Goal: Task Accomplishment & Management: Use online tool/utility

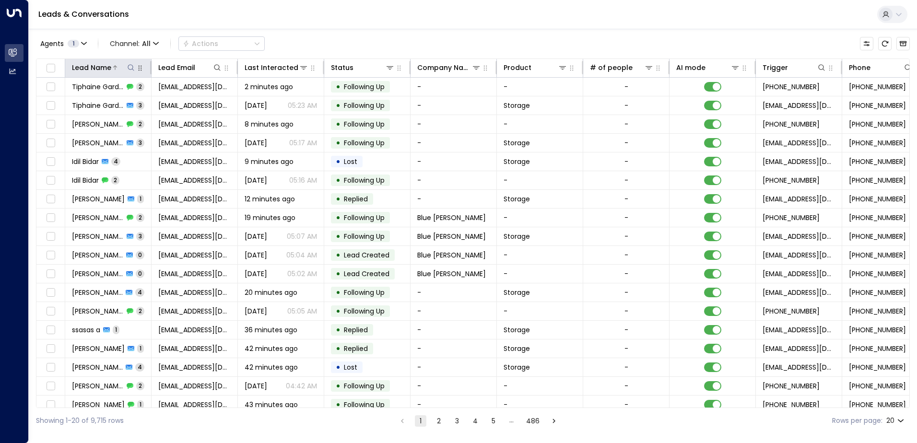
click at [129, 67] on icon at bounding box center [131, 68] width 8 height 8
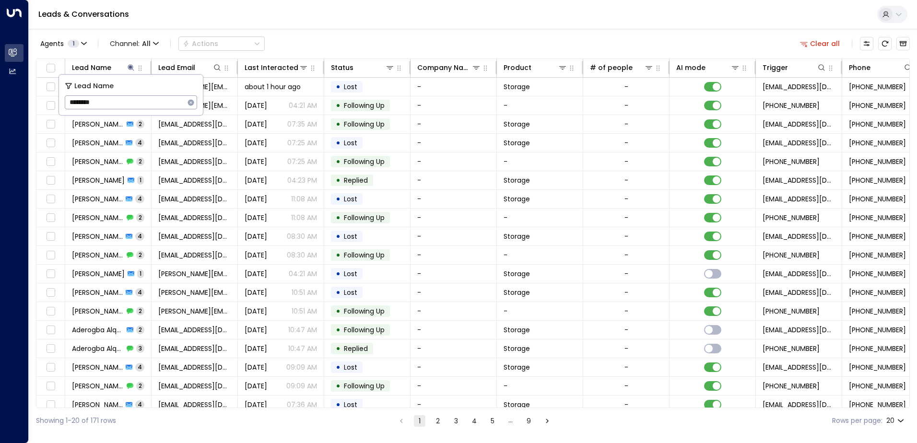
type input "*********"
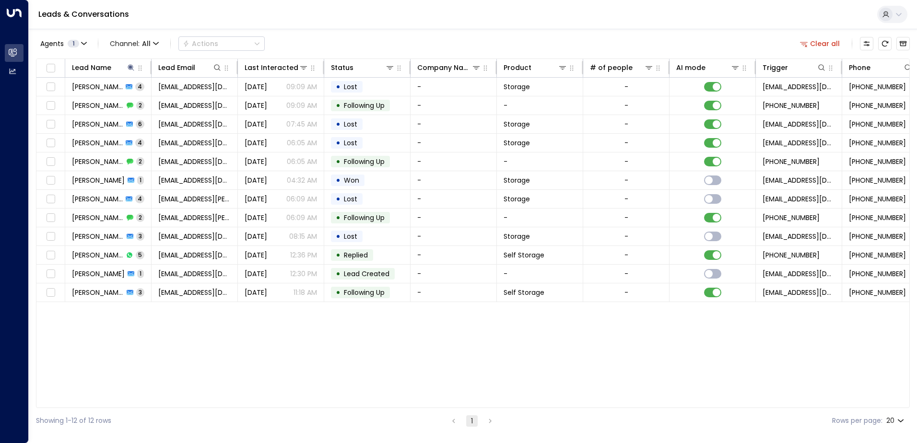
click at [174, 363] on div "Lead Name Lead Email Last Interacted Status Company Name Product # of people AI…" at bounding box center [473, 233] width 874 height 350
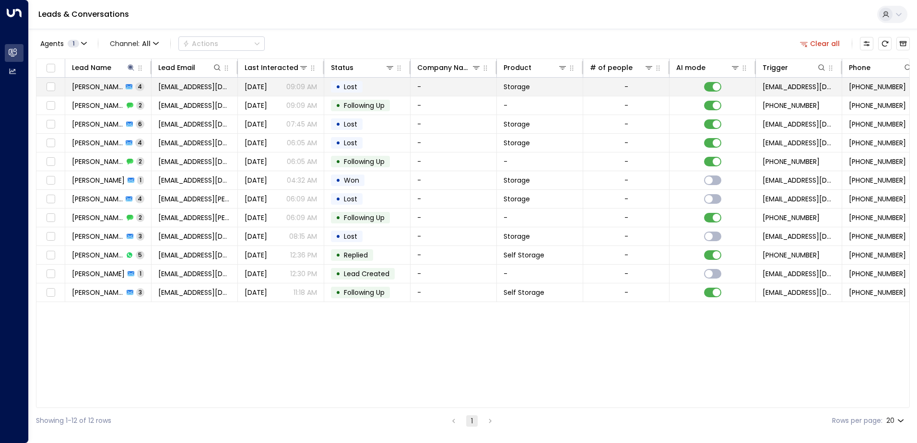
click at [136, 84] on span "4" at bounding box center [139, 86] width 9 height 8
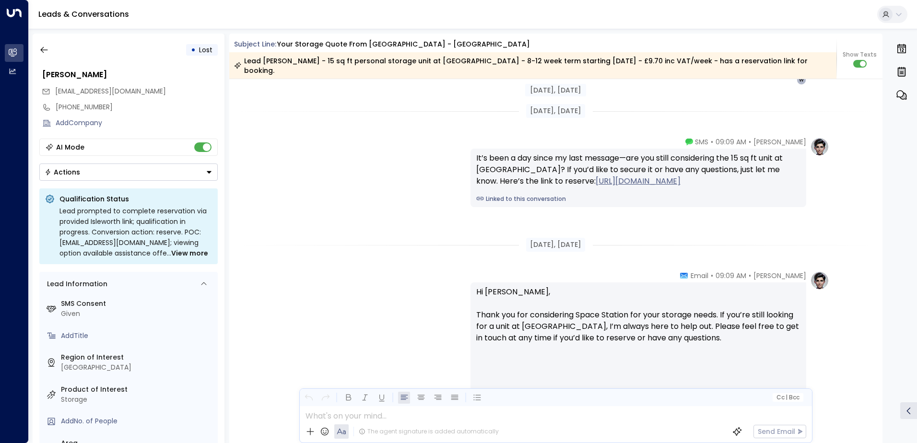
scroll to position [1459, 0]
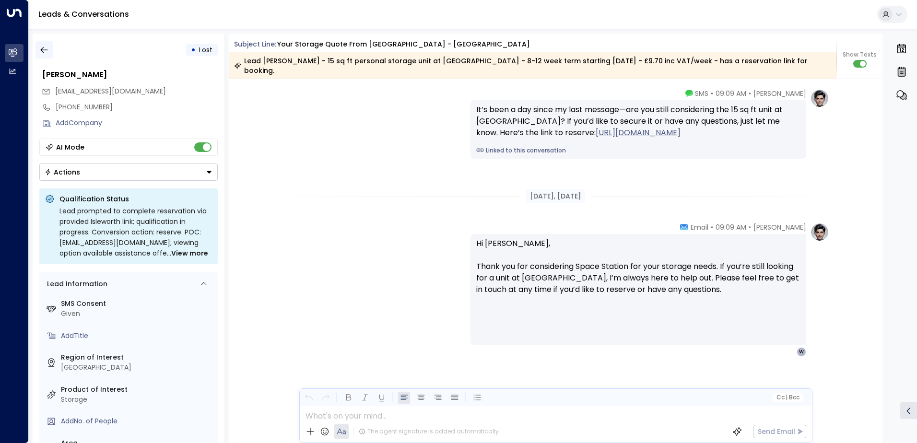
click at [43, 49] on icon "button" at bounding box center [44, 50] width 10 height 10
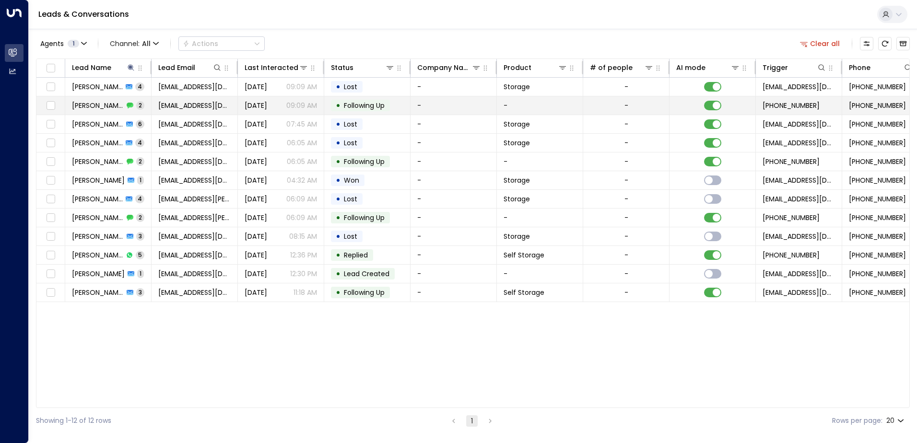
click at [99, 106] on span "[PERSON_NAME]" at bounding box center [98, 106] width 52 height 10
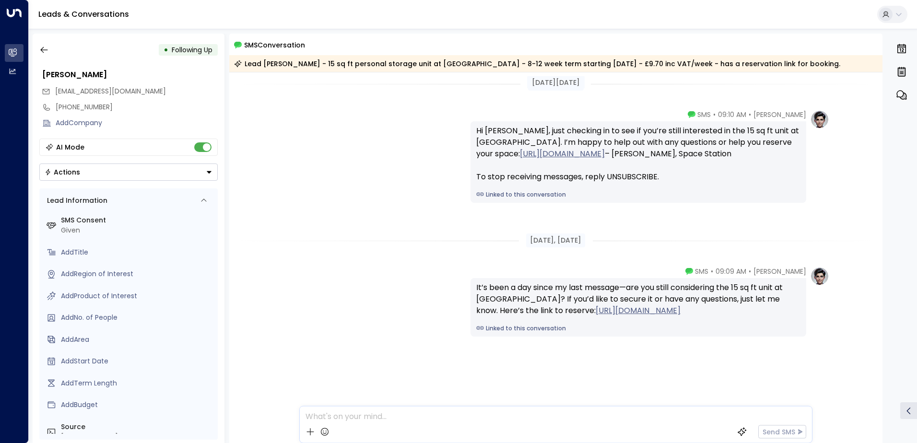
scroll to position [6, 0]
click at [45, 55] on button "button" at bounding box center [43, 49] width 17 height 17
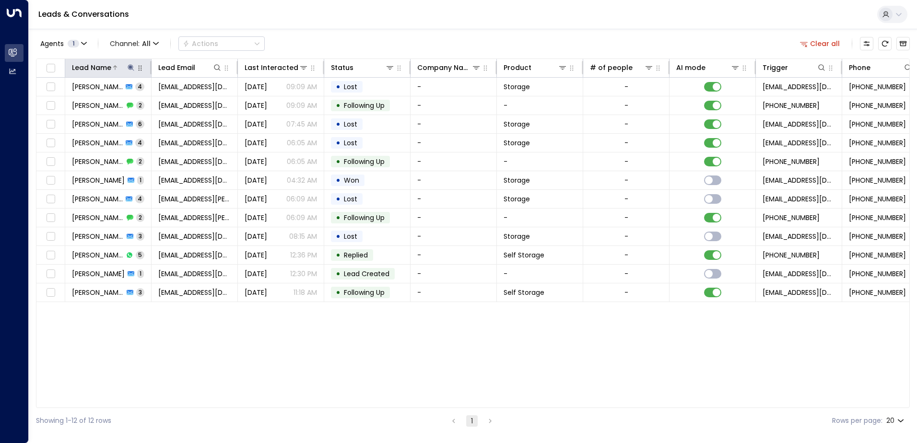
drag, startPoint x: 130, startPoint y: 66, endPoint x: 130, endPoint y: 72, distance: 5.8
click at [130, 66] on icon at bounding box center [131, 67] width 6 height 6
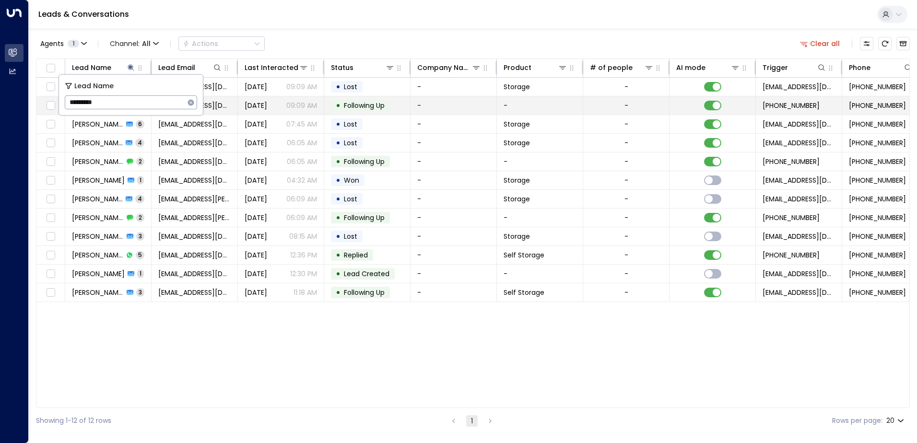
drag, startPoint x: 117, startPoint y: 105, endPoint x: 56, endPoint y: 98, distance: 61.3
click at [56, 98] on body "Overview Leads & Conversations Leads & Conversations Analytics Analytics Leads …" at bounding box center [458, 216] width 917 height 433
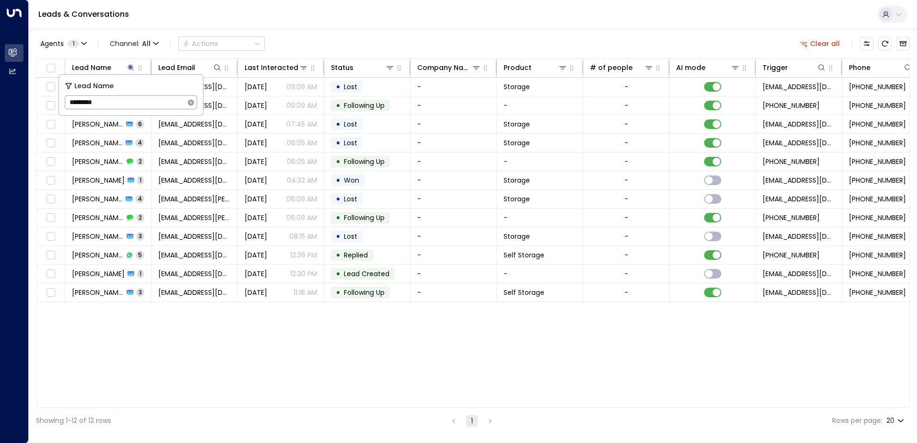
drag, startPoint x: 122, startPoint y: 105, endPoint x: 69, endPoint y: 101, distance: 52.9
click at [69, 101] on input "*********" at bounding box center [125, 103] width 120 height 18
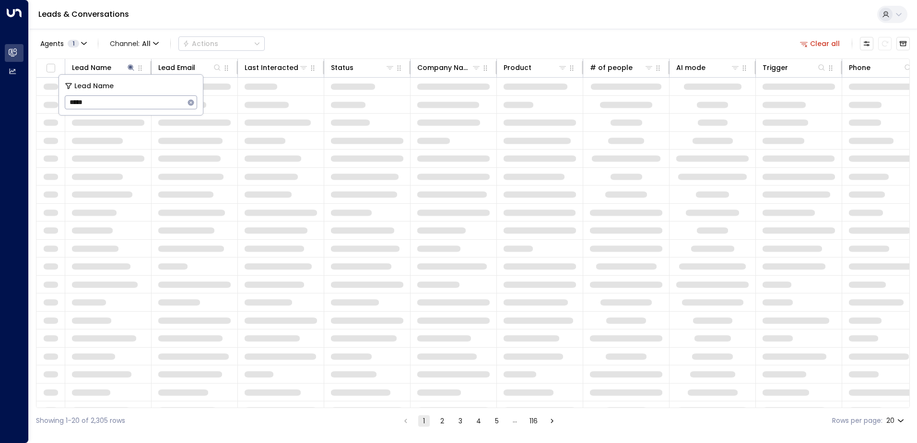
type input "******"
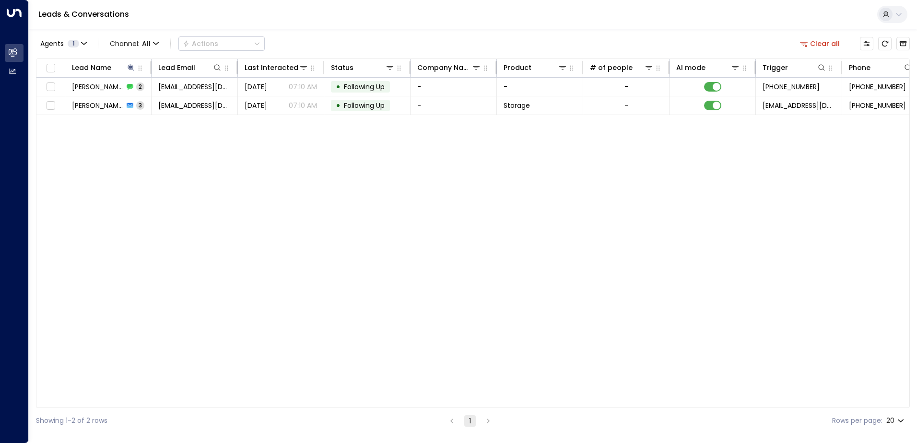
click at [212, 173] on div "Lead Name Lead Email Last Interacted Status Company Name Product # of people AI…" at bounding box center [473, 233] width 874 height 350
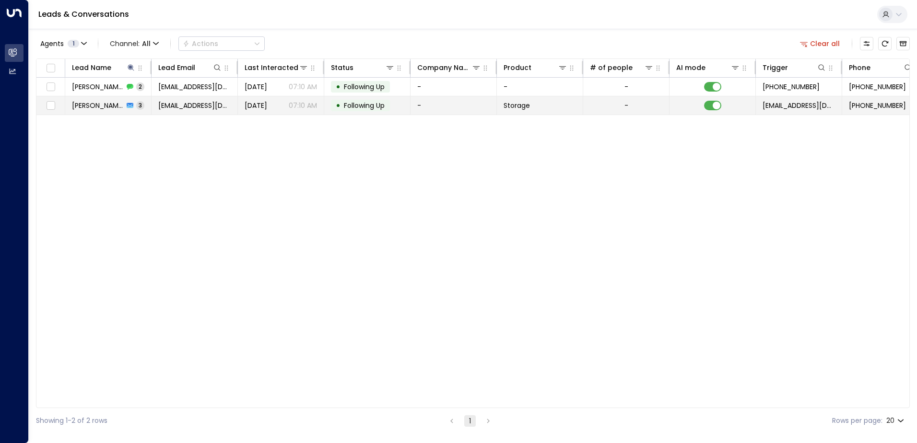
click at [195, 111] on td "[EMAIL_ADDRESS][DOMAIN_NAME]" at bounding box center [195, 105] width 86 height 18
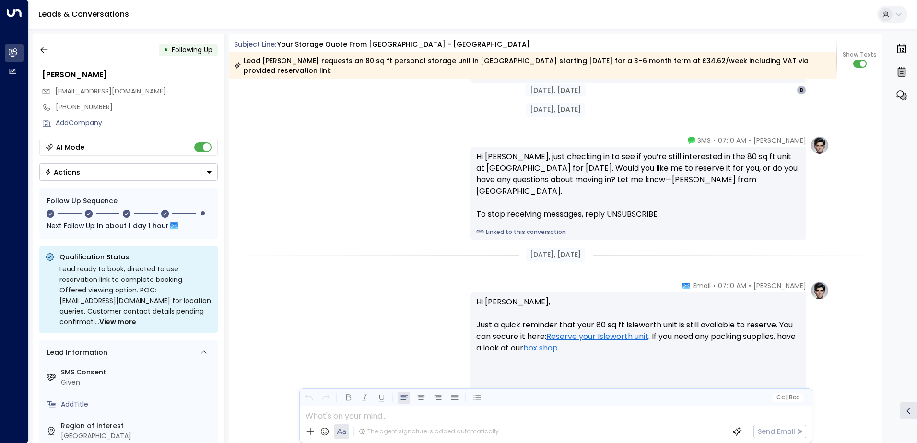
scroll to position [1305, 0]
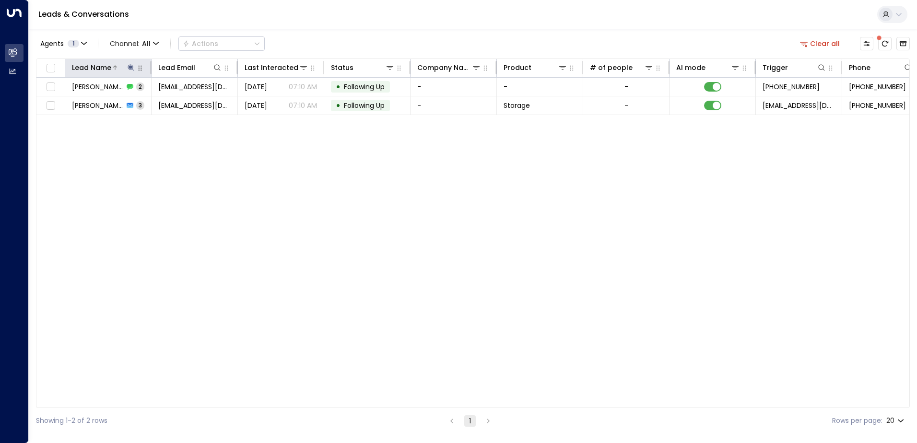
drag, startPoint x: 130, startPoint y: 66, endPoint x: 129, endPoint y: 72, distance: 6.4
click at [130, 66] on icon at bounding box center [131, 67] width 6 height 6
drag, startPoint x: 106, startPoint y: 102, endPoint x: 61, endPoint y: 102, distance: 45.1
click at [61, 102] on div "Lead Name ****** ​" at bounding box center [131, 95] width 144 height 40
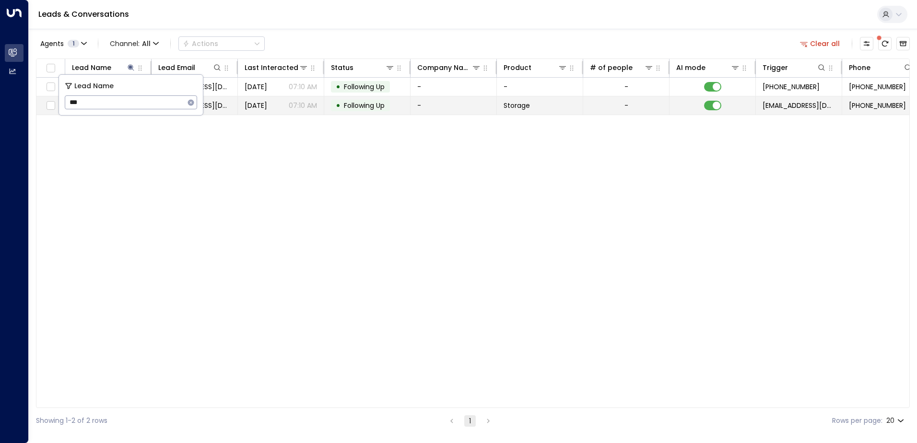
type input "****"
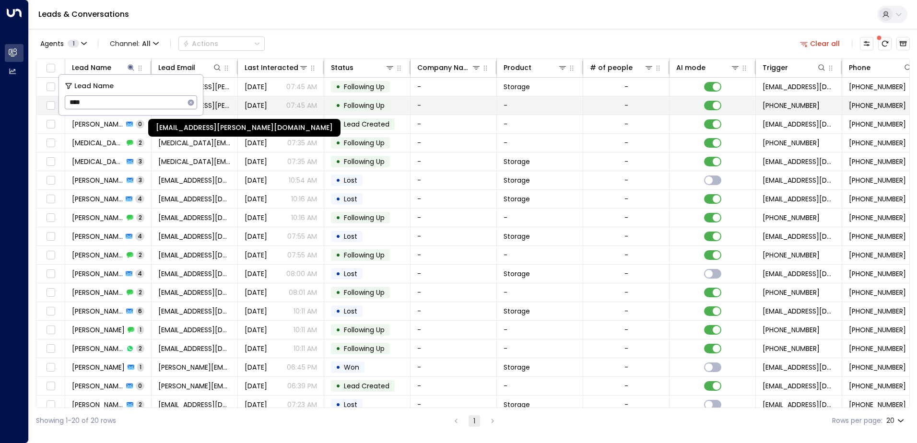
click at [225, 105] on span "[EMAIL_ADDRESS][PERSON_NAME][DOMAIN_NAME]" at bounding box center [194, 106] width 72 height 10
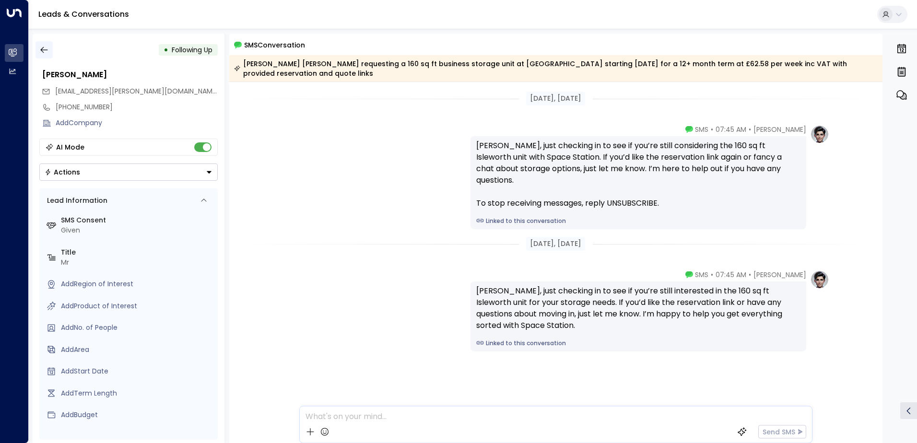
click at [44, 53] on icon "button" at bounding box center [44, 50] width 10 height 10
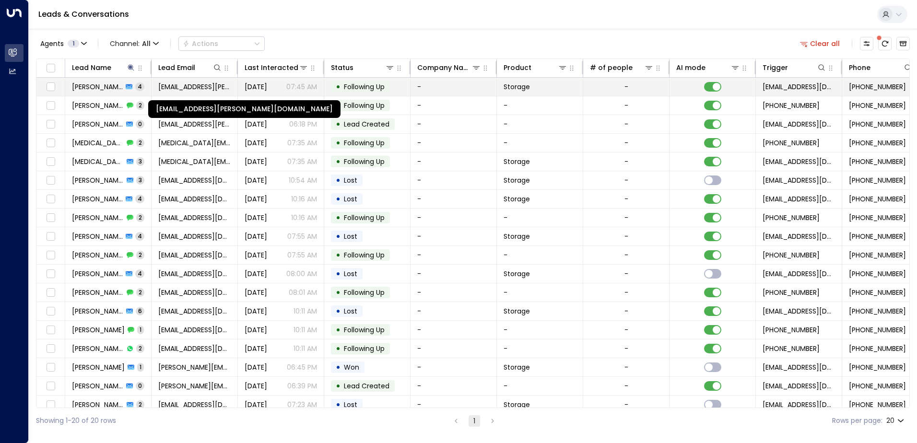
click at [177, 89] on span "[EMAIL_ADDRESS][PERSON_NAME][DOMAIN_NAME]" at bounding box center [194, 87] width 72 height 10
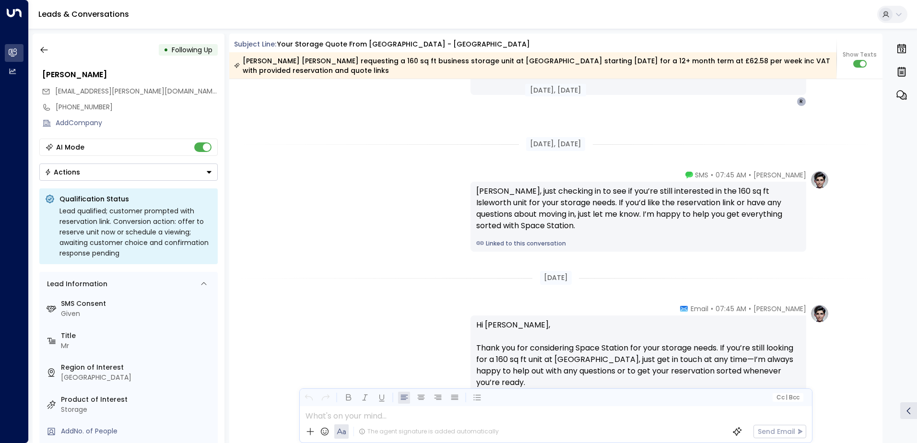
scroll to position [1273, 0]
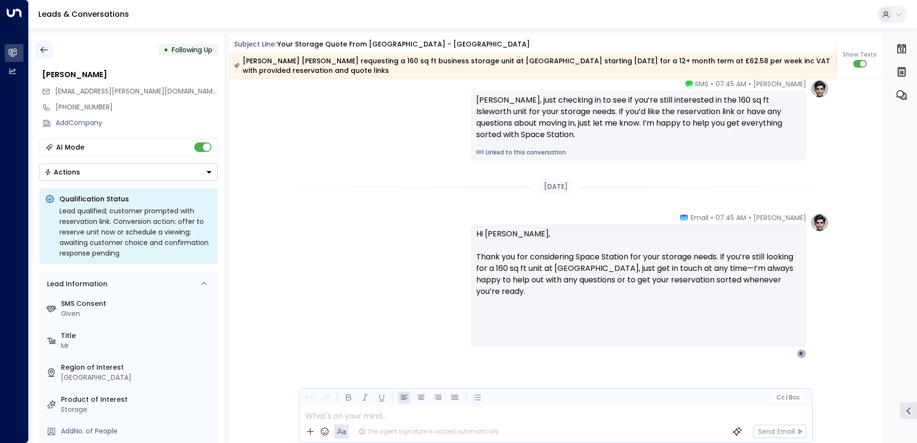
click at [47, 45] on button "button" at bounding box center [43, 49] width 17 height 17
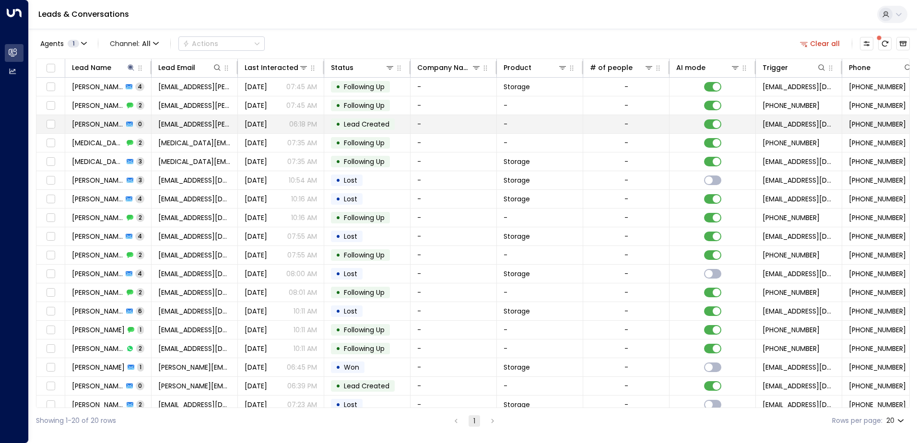
click at [231, 124] on td "[EMAIL_ADDRESS][PERSON_NAME][DOMAIN_NAME]" at bounding box center [195, 124] width 86 height 18
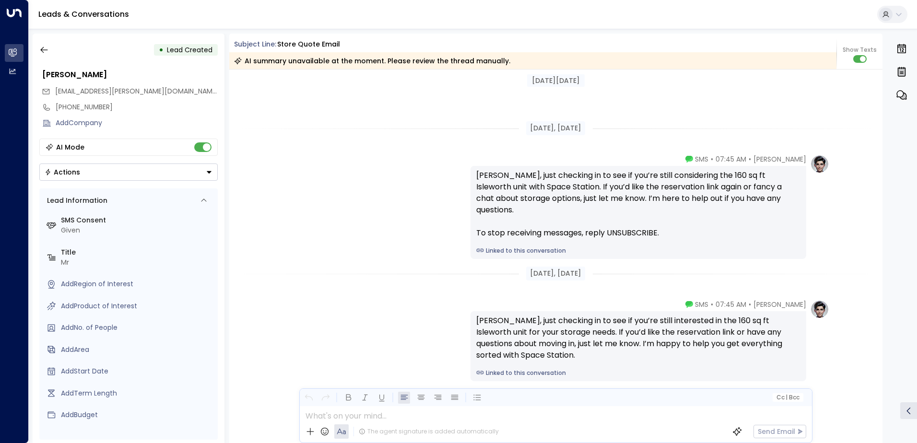
scroll to position [329, 0]
